Goal: Information Seeking & Learning: Check status

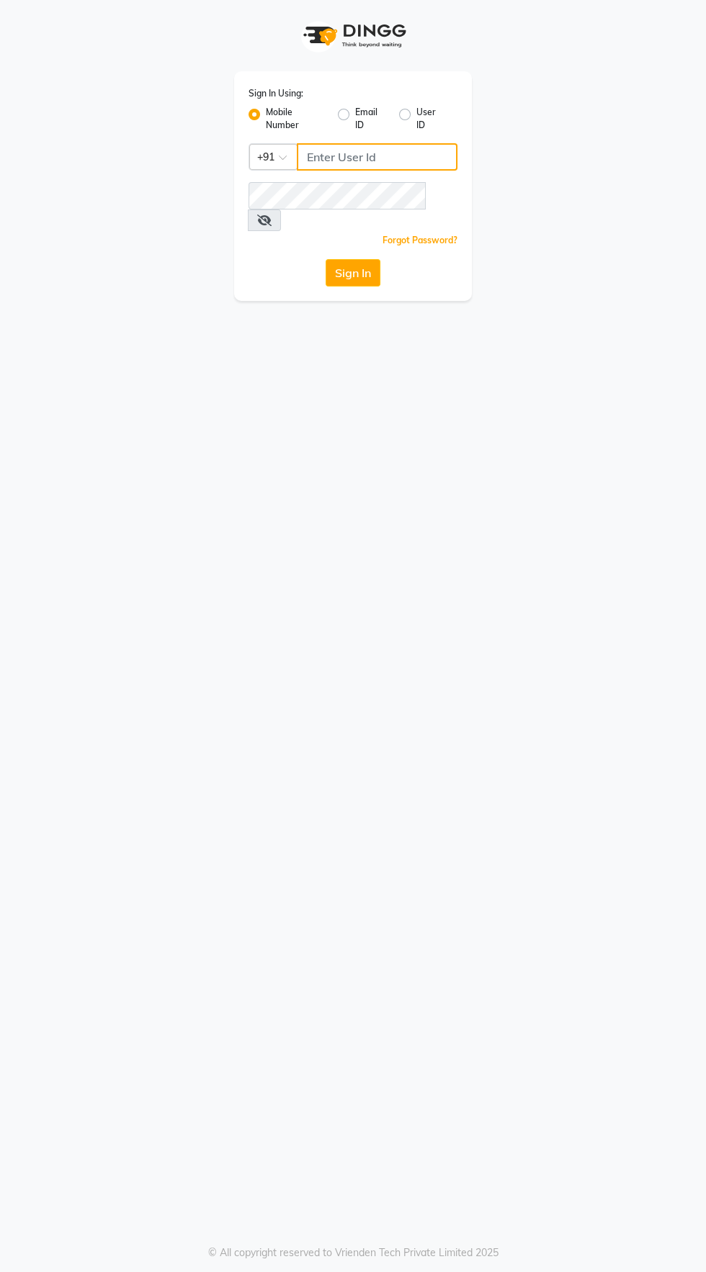
click at [346, 154] on input "Username" at bounding box center [377, 156] width 161 height 27
type input "8956544245"
click at [326, 259] on button "Sign In" at bounding box center [353, 272] width 55 height 27
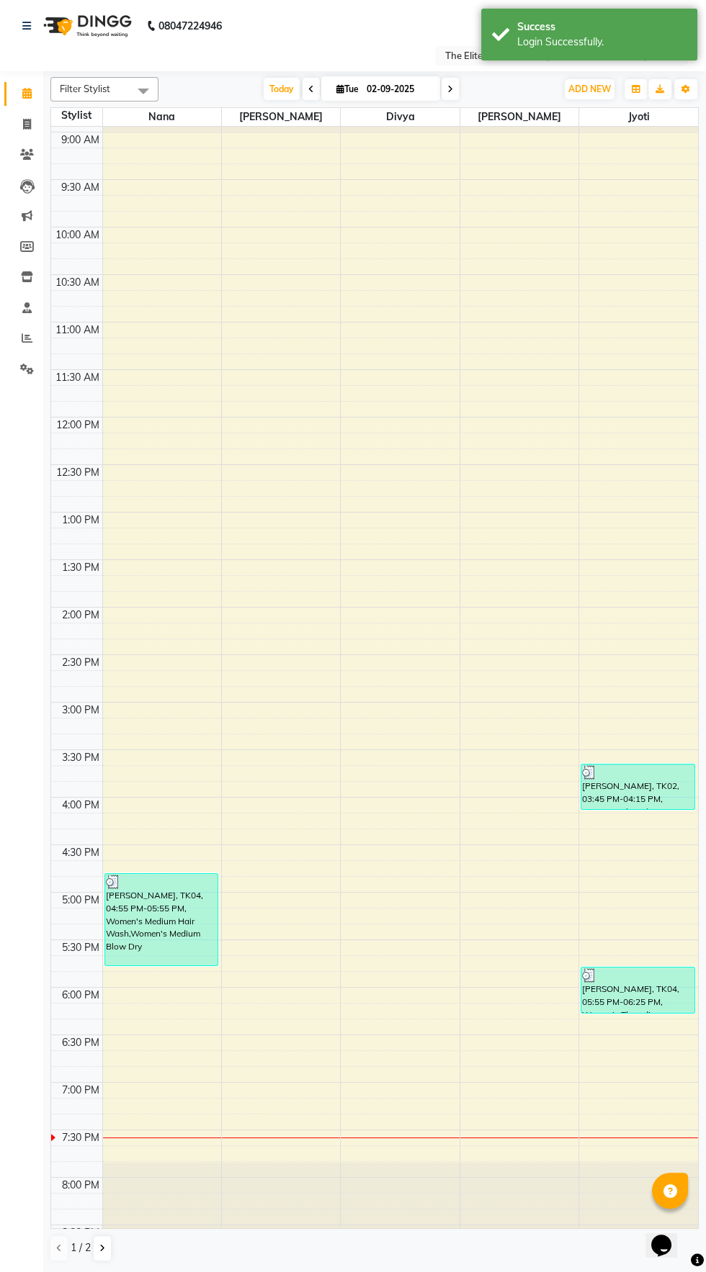
click at [52, 153] on td at bounding box center [76, 156] width 51 height 16
click at [27, 124] on icon at bounding box center [27, 124] width 8 height 11
select select "service"
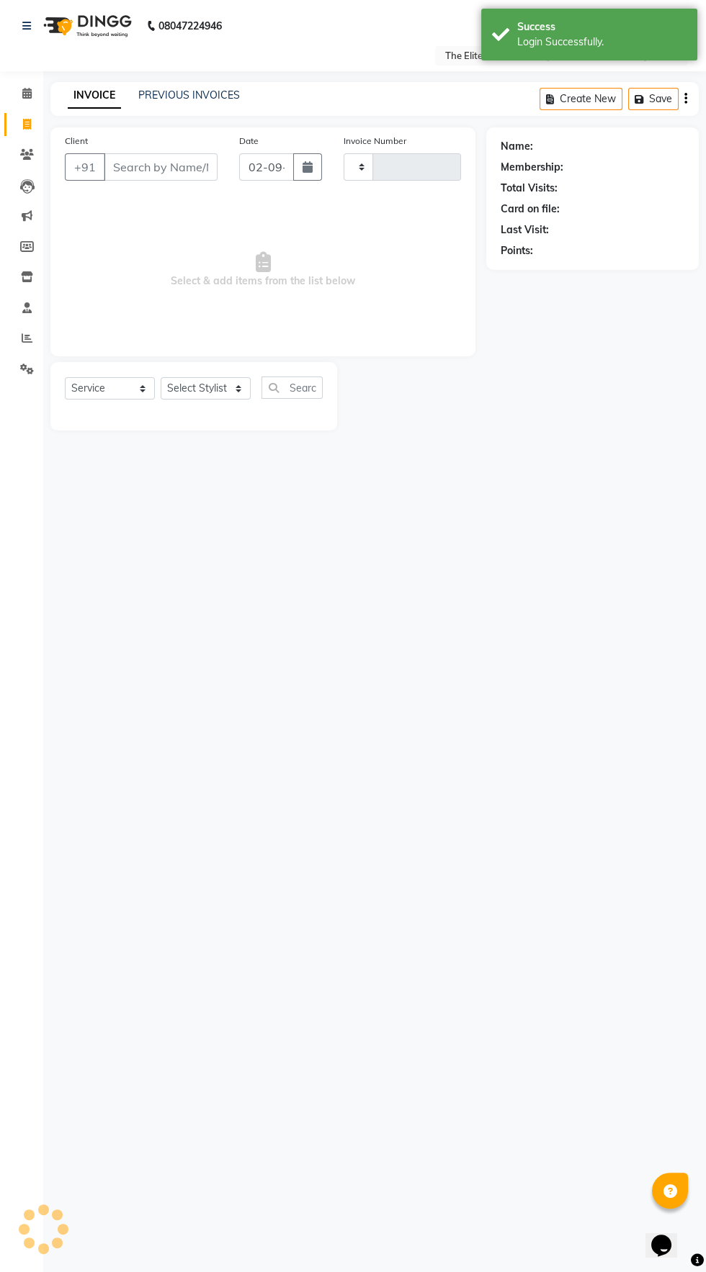
type input "2282"
select select "7086"
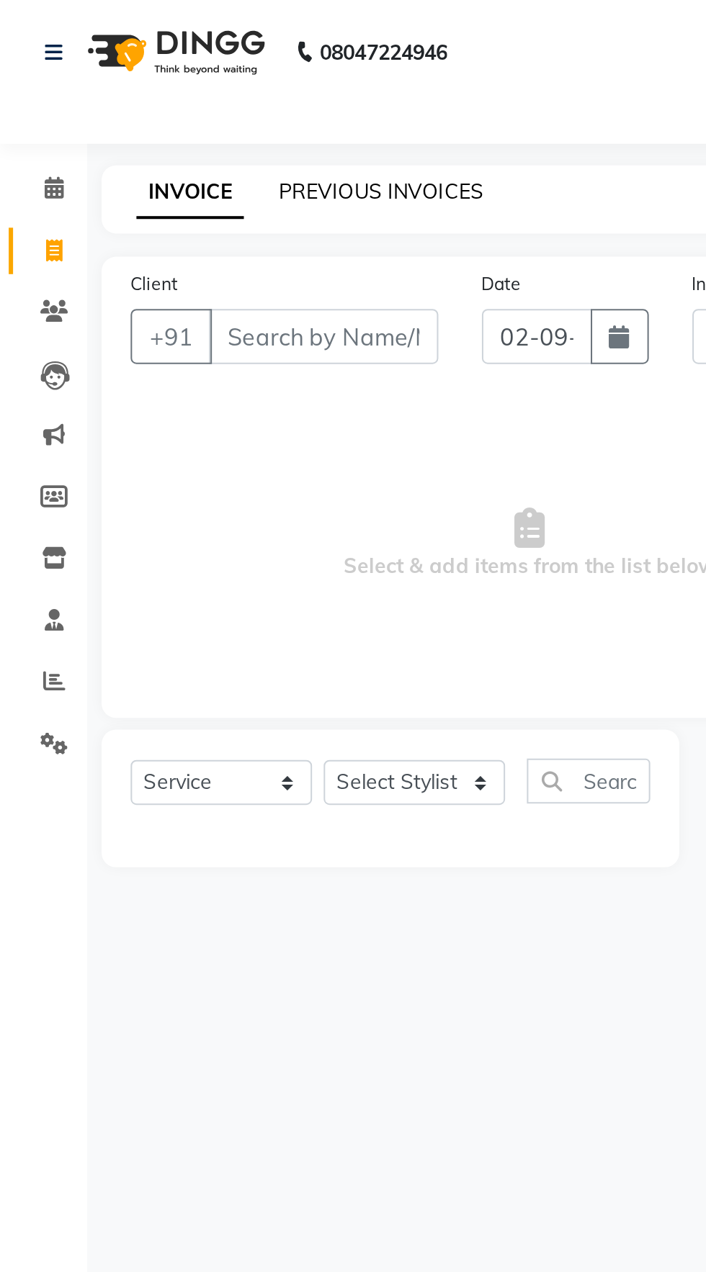
click at [168, 101] on link "PREVIOUS INVOICES" at bounding box center [189, 95] width 102 height 13
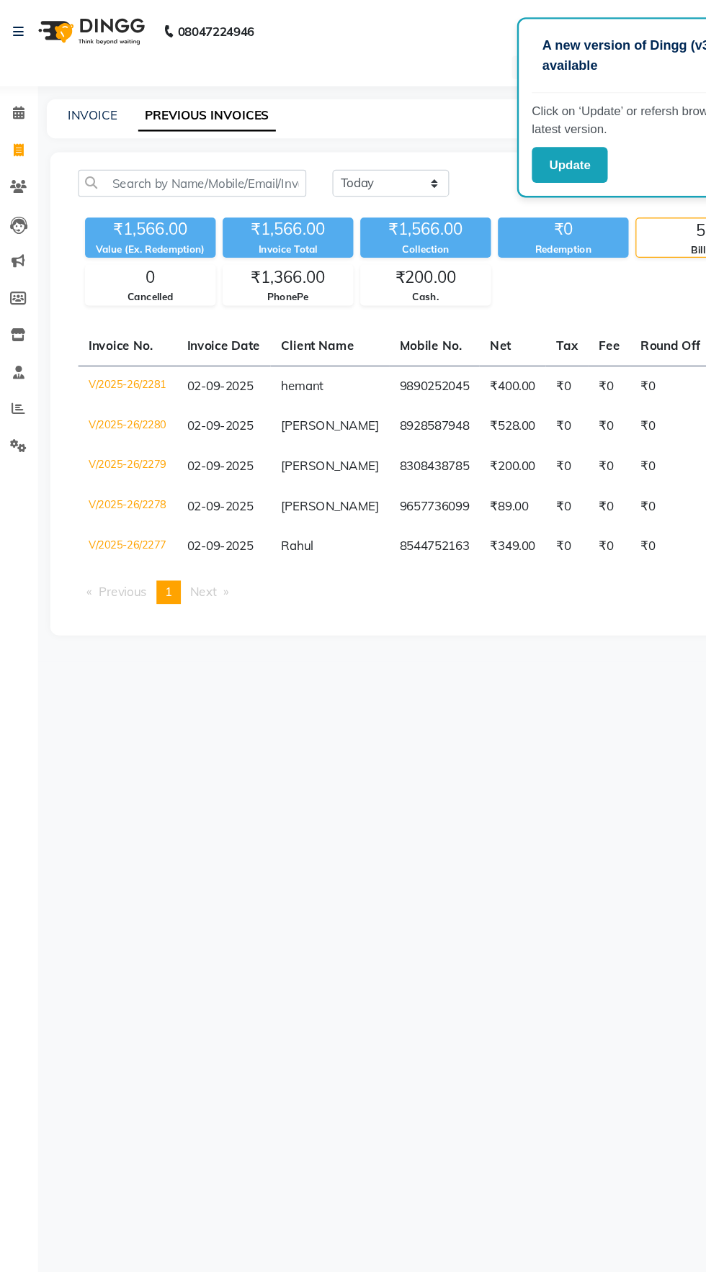
click at [23, 344] on icon at bounding box center [27, 338] width 11 height 11
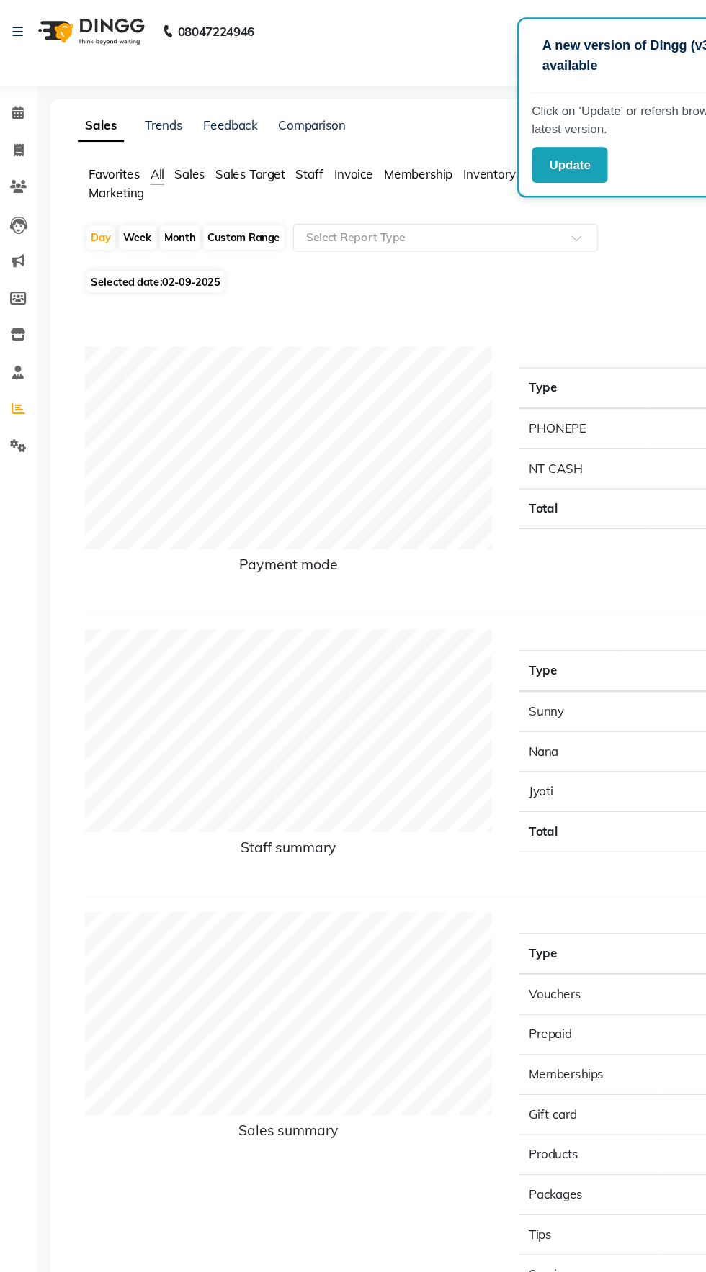
click at [21, 341] on span at bounding box center [26, 339] width 25 height 17
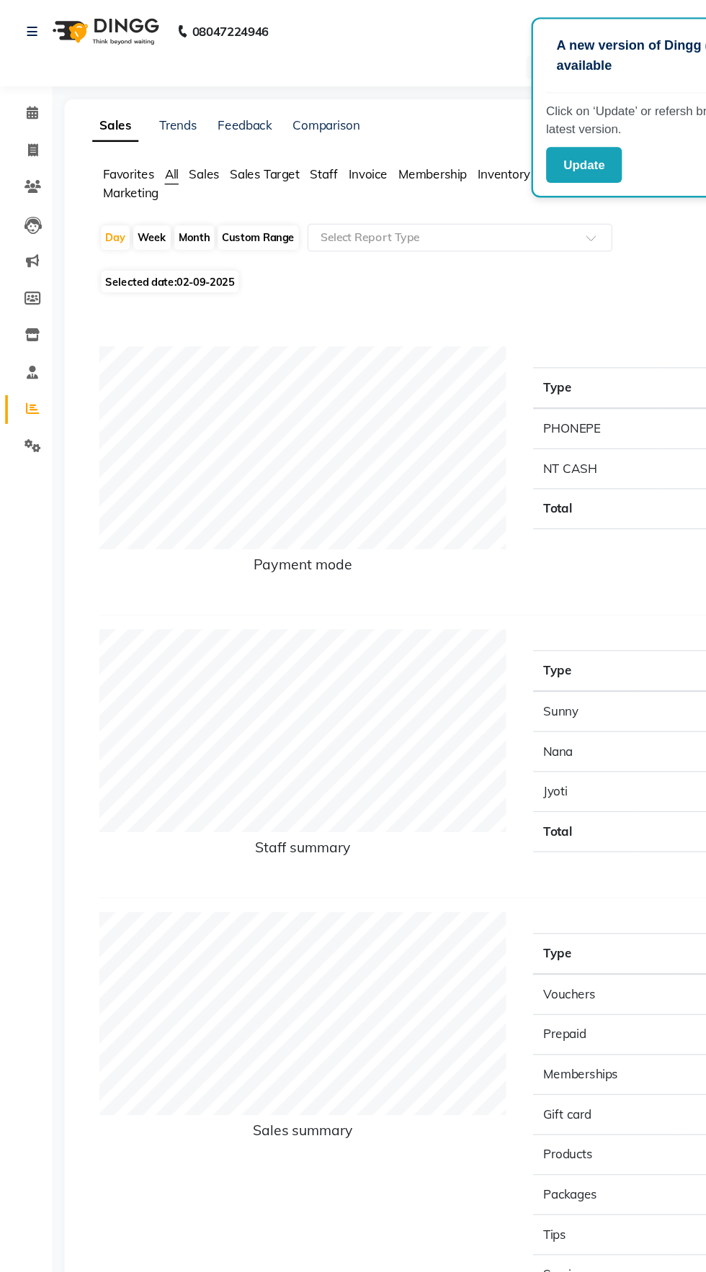
click at [268, 145] on span "Staff" at bounding box center [267, 144] width 23 height 13
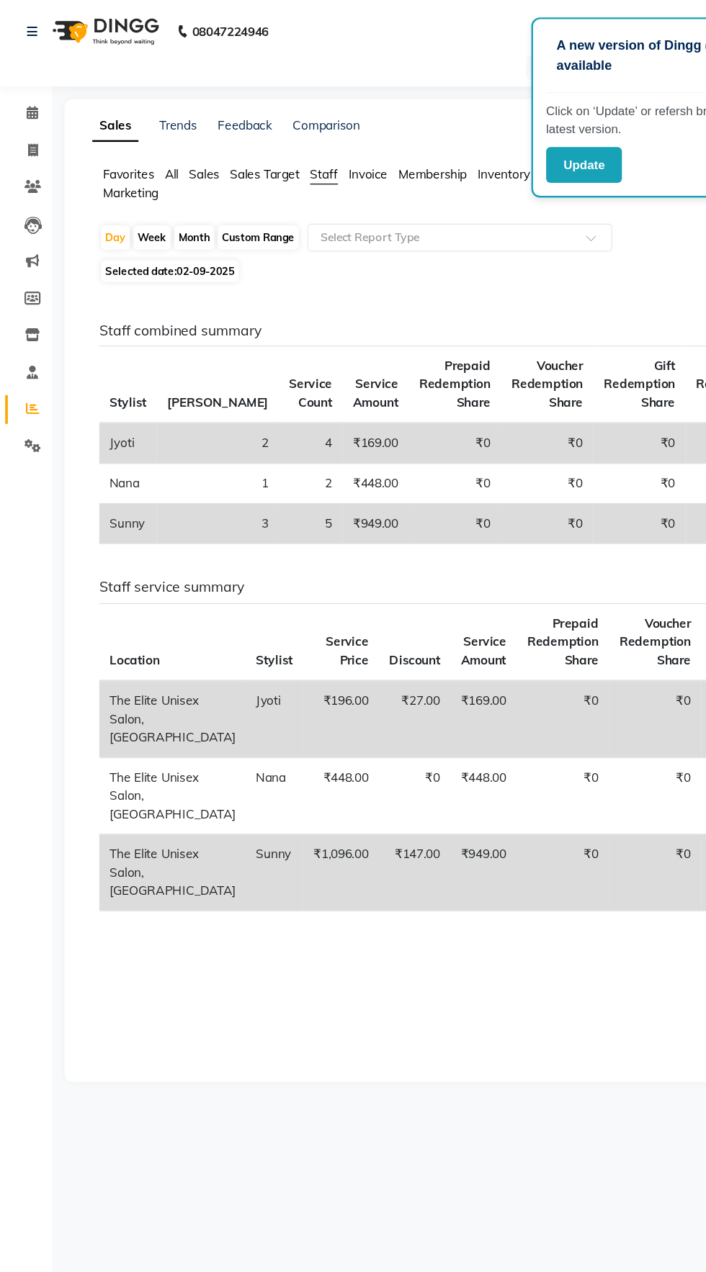
click at [145, 220] on span "Selected date: 02-09-2025" at bounding box center [141, 224] width 114 height 18
select select "9"
select select "2025"
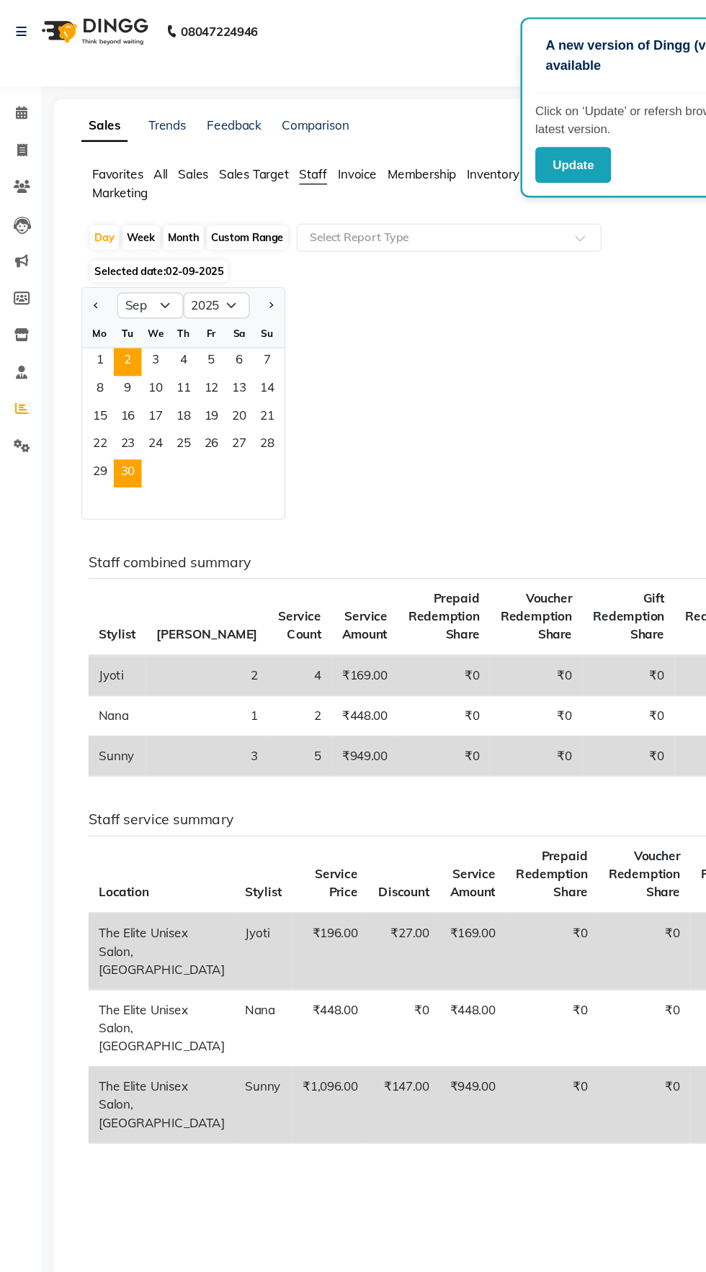
click at [112, 402] on span "30" at bounding box center [114, 391] width 23 height 23
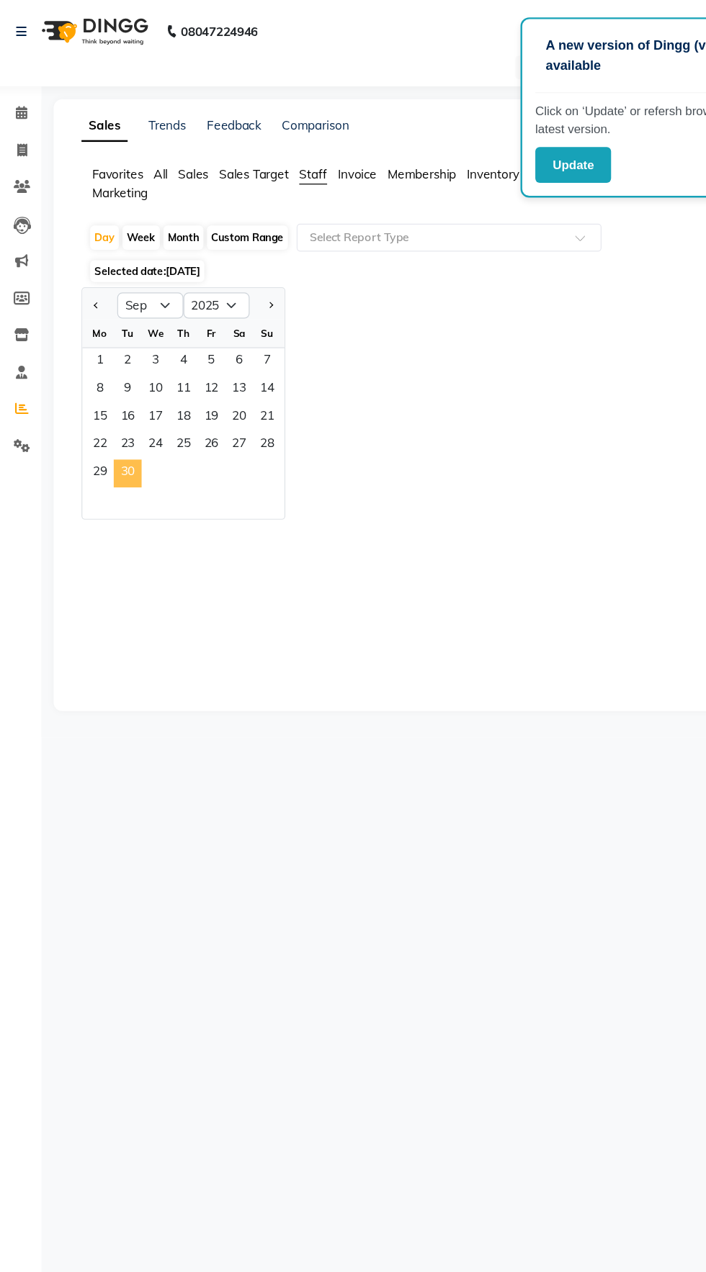
click at [91, 459] on div at bounding box center [378, 502] width 593 height 86
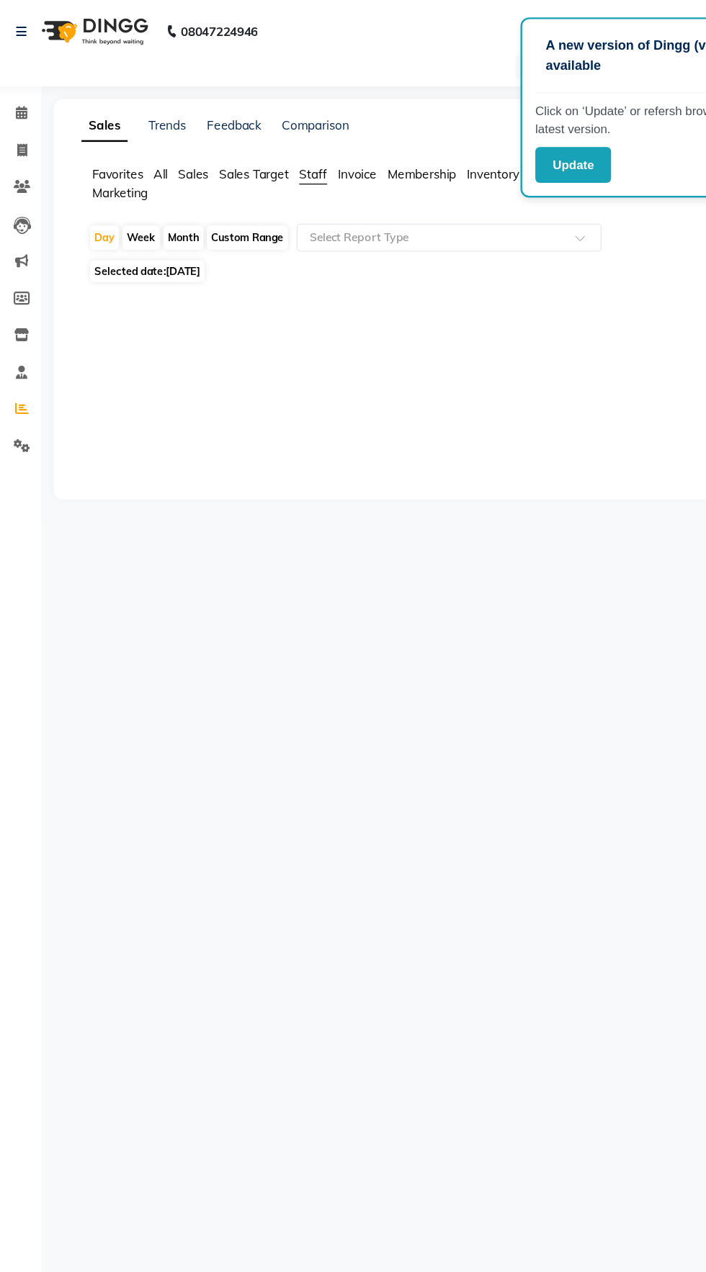
click at [218, 194] on div "Custom Range" at bounding box center [213, 197] width 67 height 20
select select "9"
select select "2025"
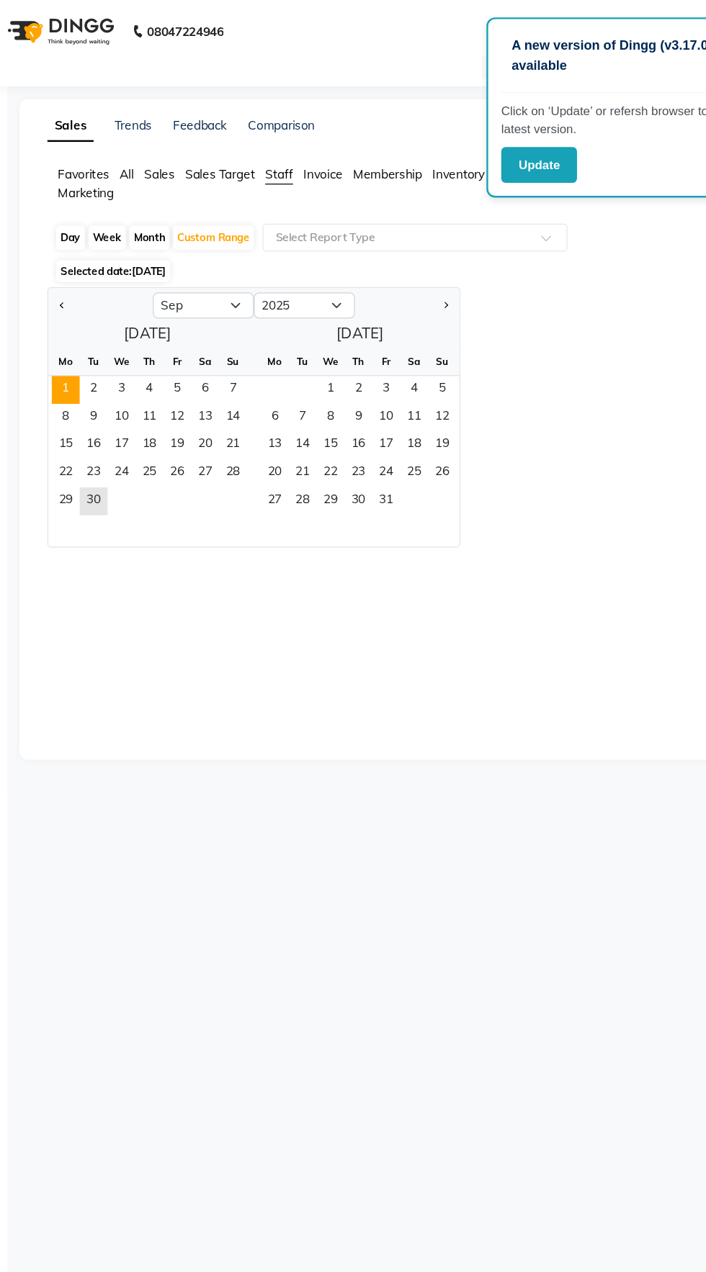
click at [83, 320] on span "1" at bounding box center [91, 322] width 23 height 23
click at [114, 412] on span "30" at bounding box center [114, 414] width 23 height 23
